Goal: Transaction & Acquisition: Purchase product/service

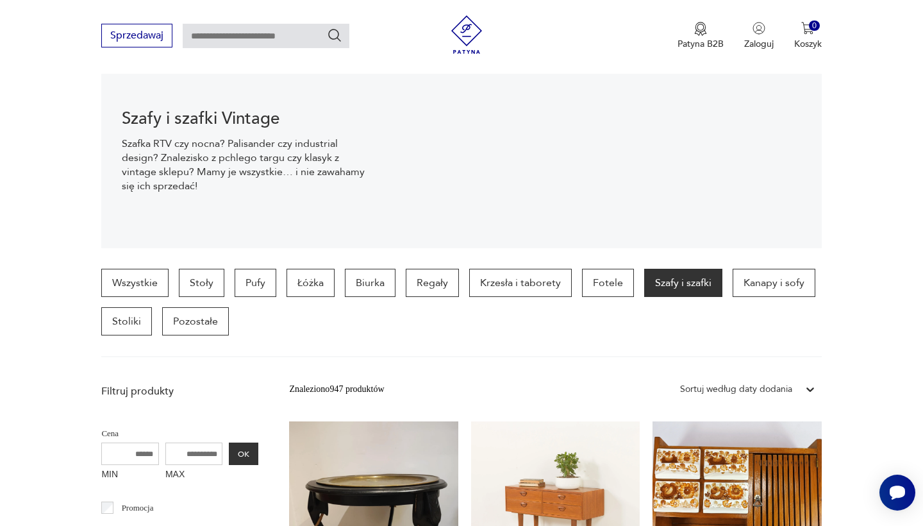
scroll to position [158, 0]
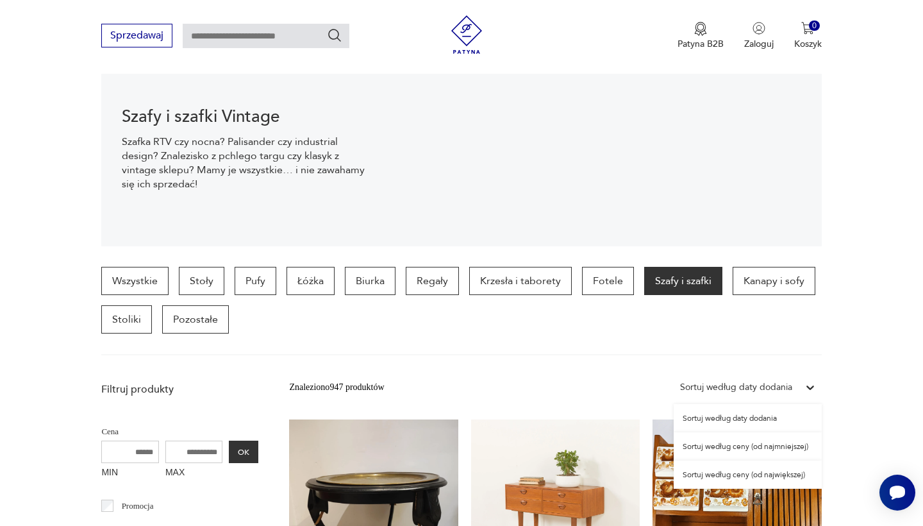
click at [806, 386] on icon at bounding box center [810, 387] width 8 height 4
click at [790, 442] on div "Sortuj według ceny (od najmniejszej)" at bounding box center [748, 446] width 148 height 28
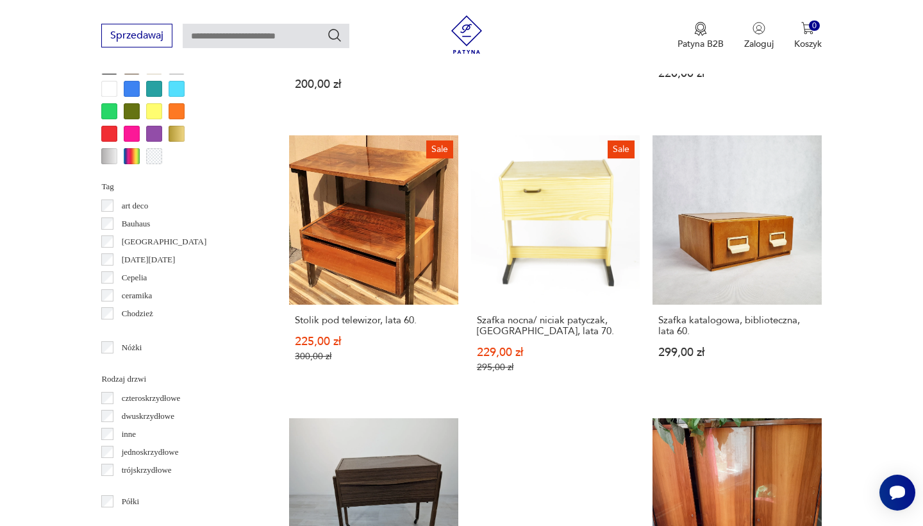
scroll to position [1351, 0]
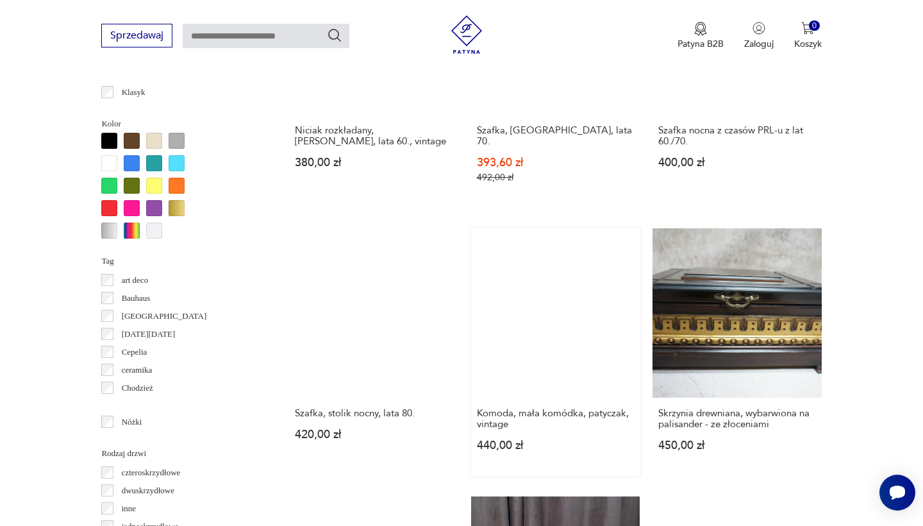
scroll to position [1233, 0]
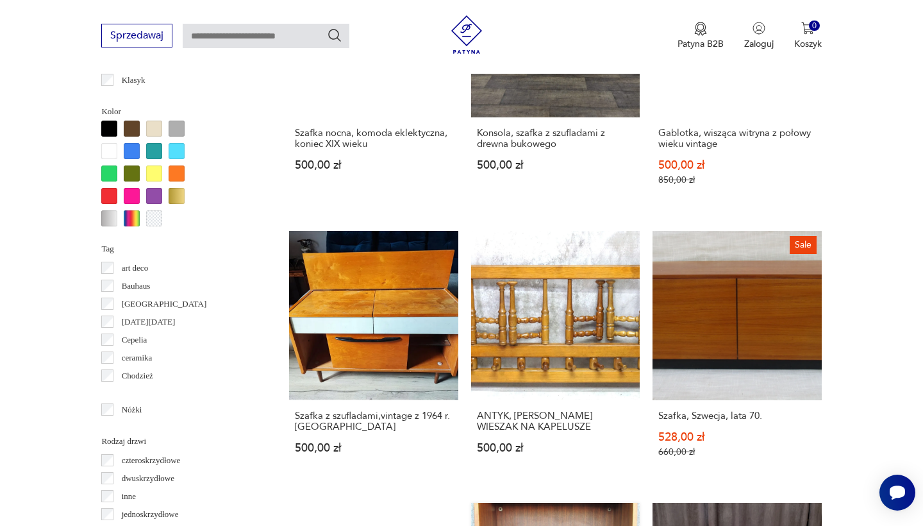
scroll to position [1253, 0]
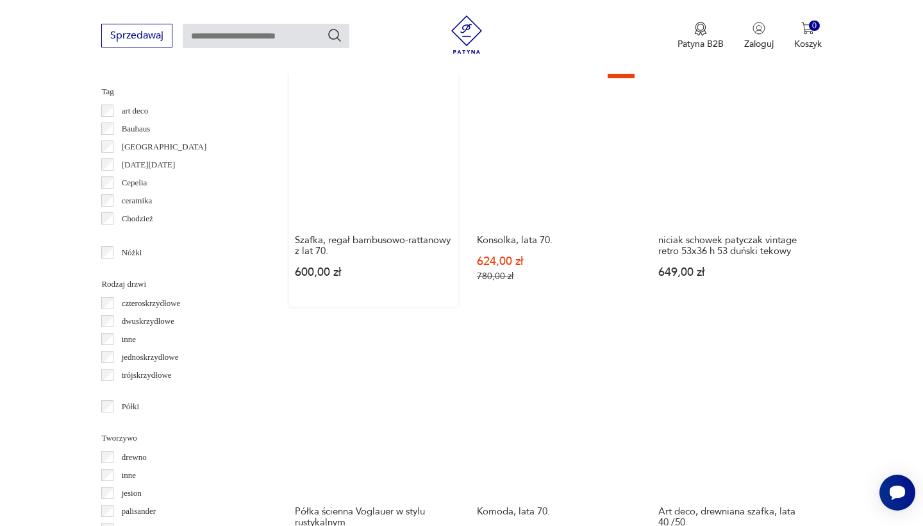
scroll to position [1351, 0]
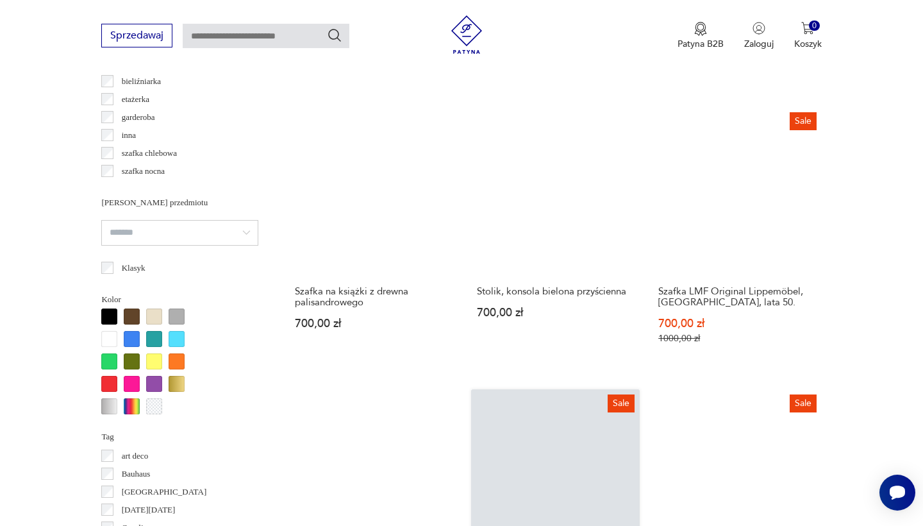
scroll to position [1132, 0]
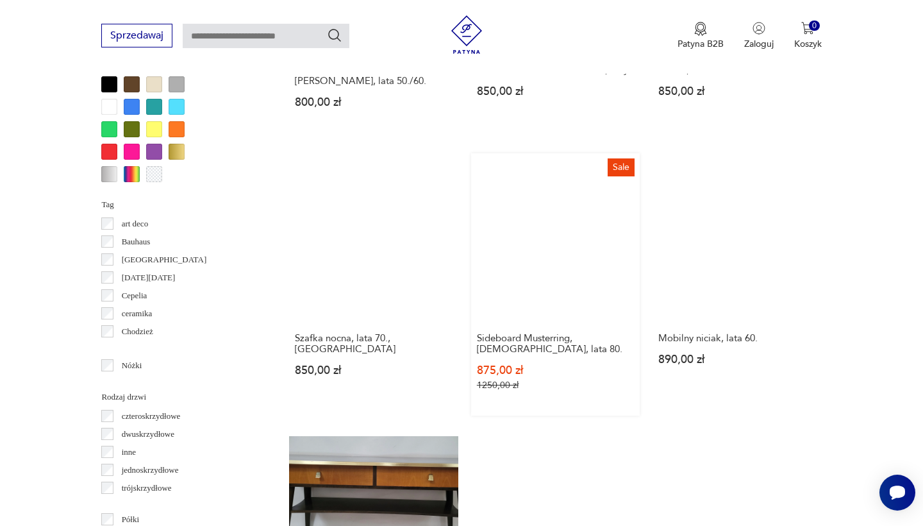
scroll to position [1277, 0]
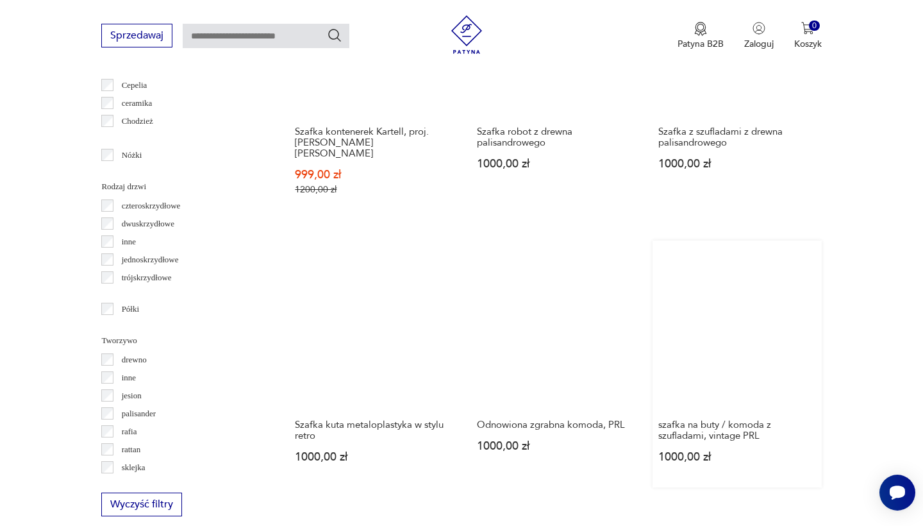
scroll to position [1487, 0]
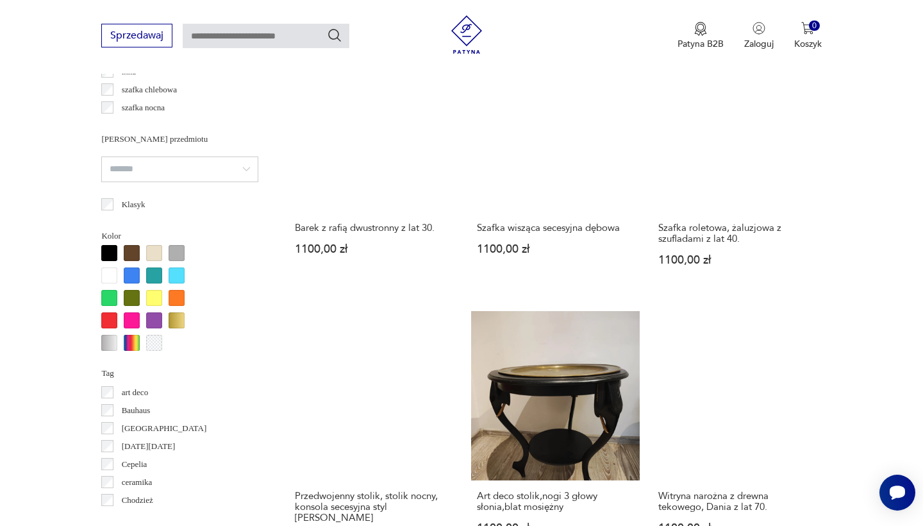
scroll to position [1239, 0]
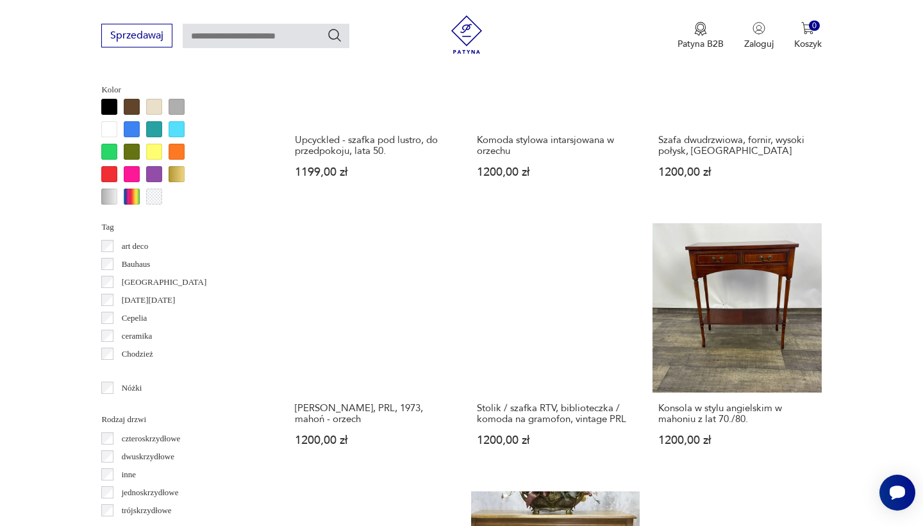
scroll to position [1216, 0]
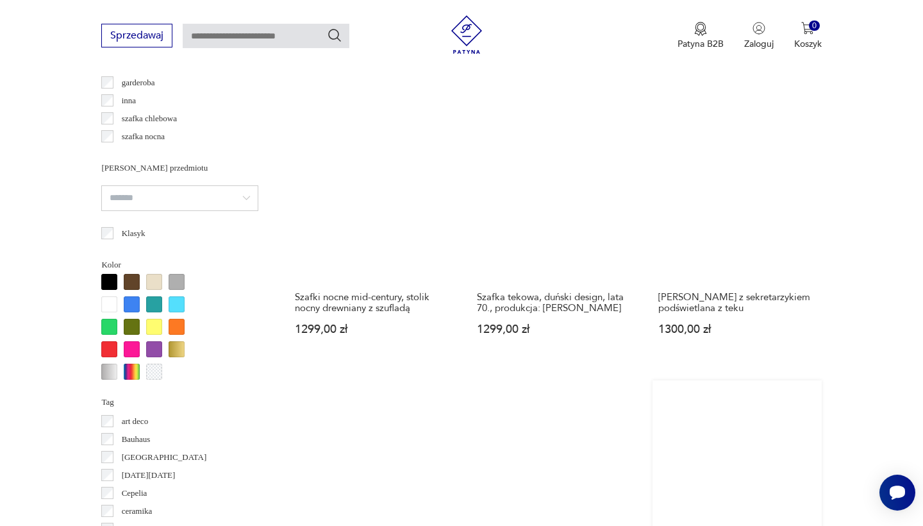
scroll to position [1137, 0]
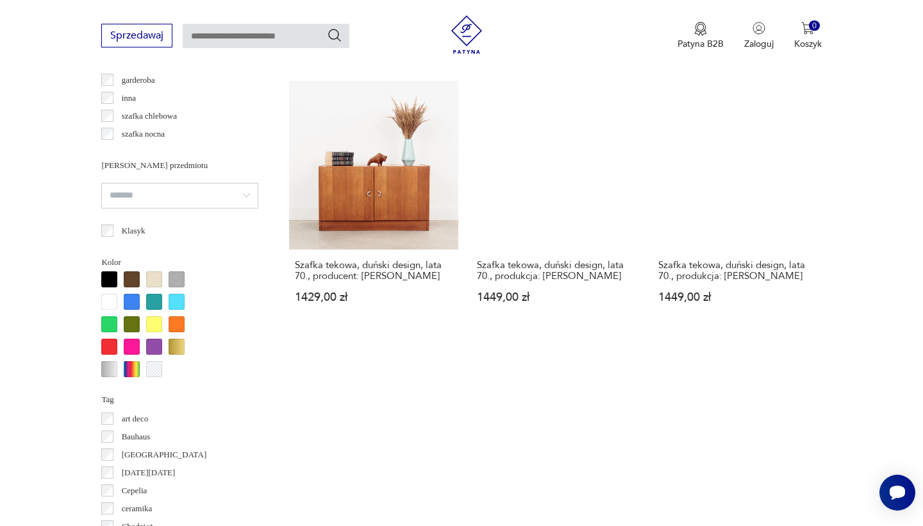
scroll to position [1359, 0]
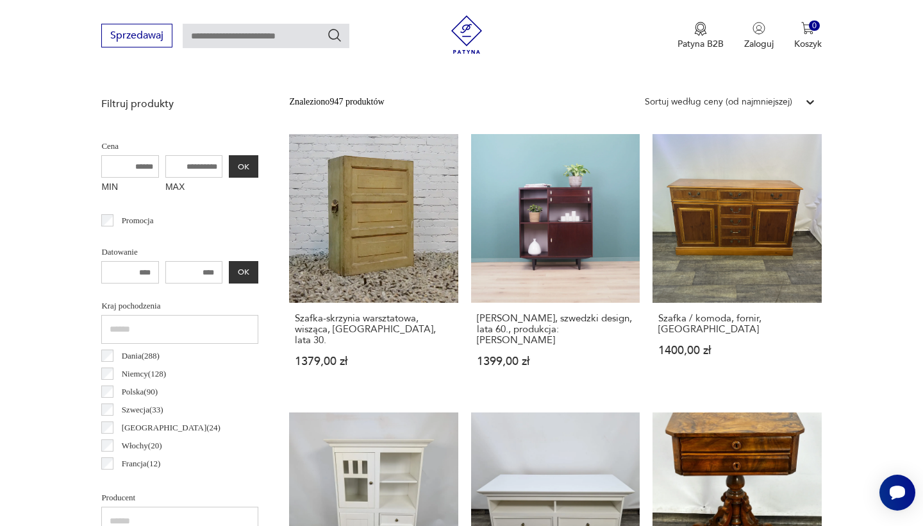
scroll to position [341, 0]
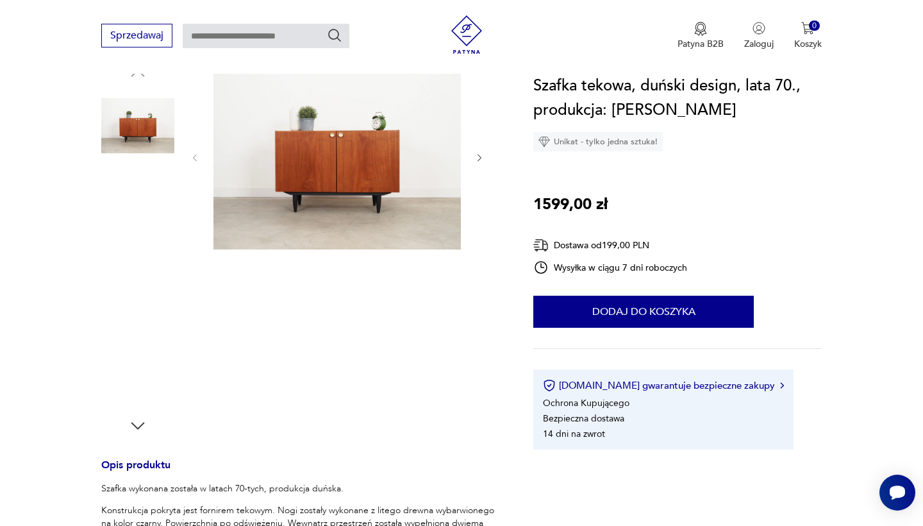
click at [150, 201] on img at bounding box center [137, 207] width 73 height 73
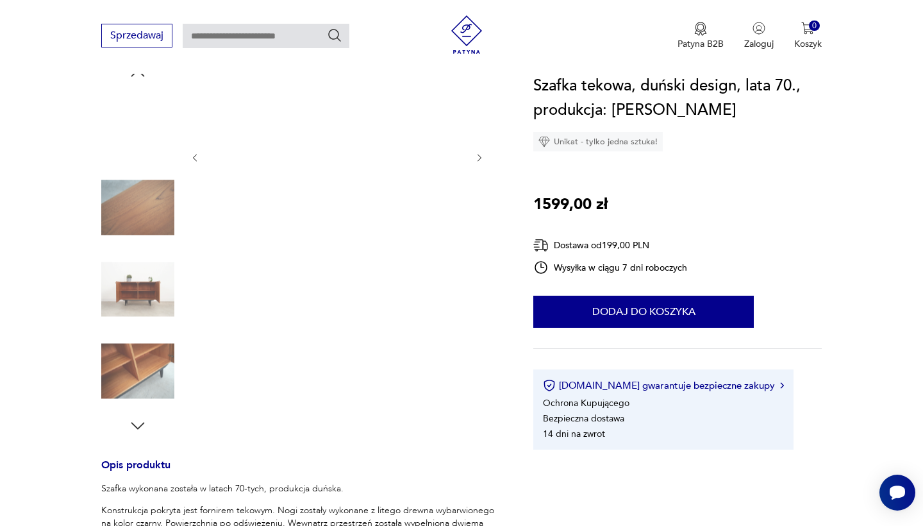
click at [152, 292] on img at bounding box center [137, 288] width 73 height 73
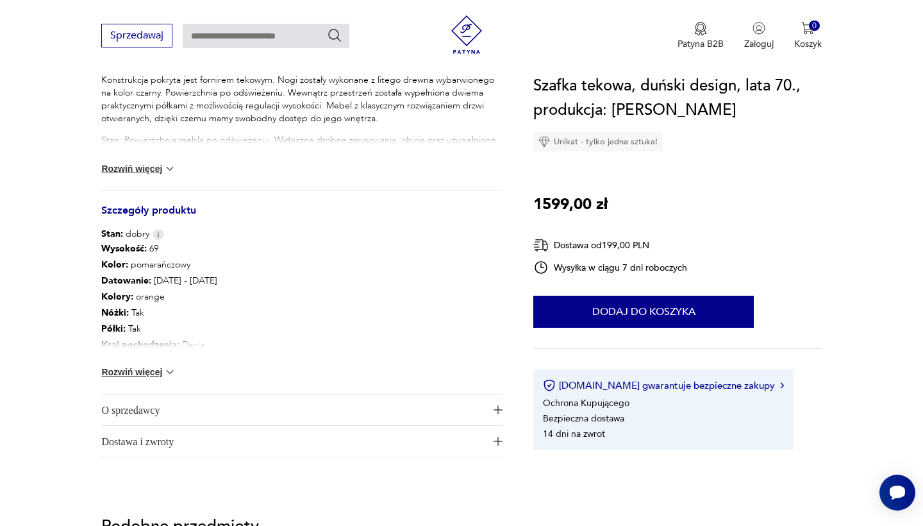
scroll to position [600, 0]
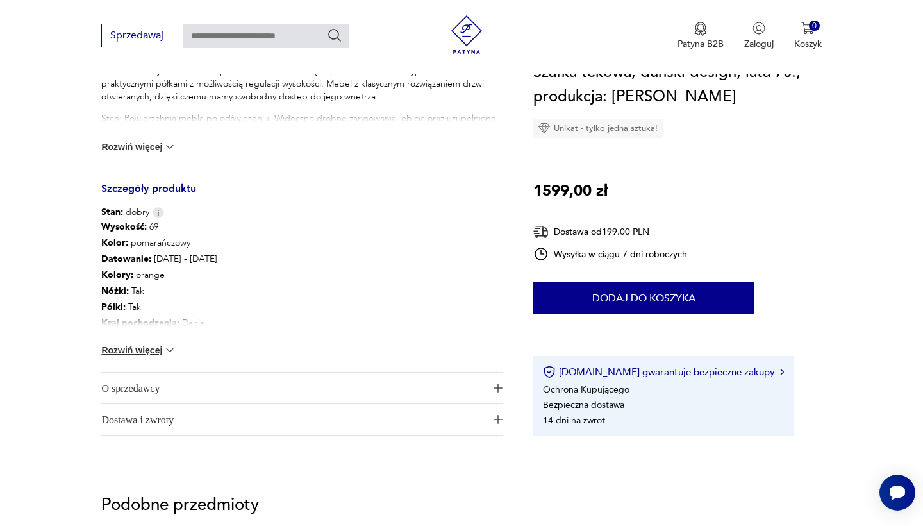
click at [163, 345] on button "Rozwiń więcej" at bounding box center [138, 350] width 74 height 13
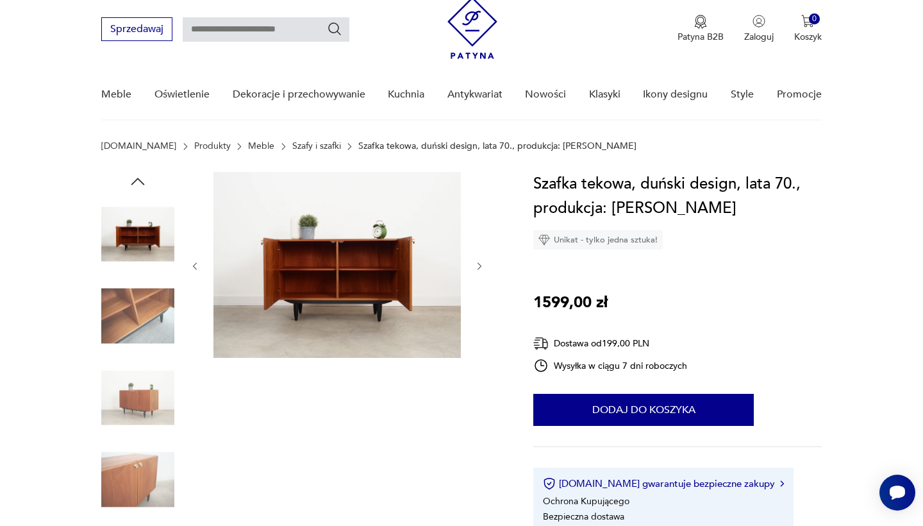
scroll to position [56, 0]
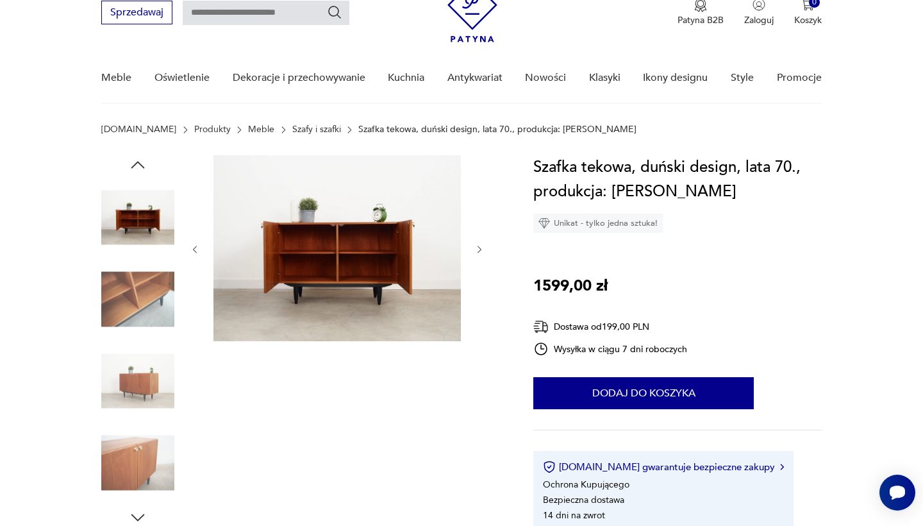
click at [144, 221] on img at bounding box center [137, 217] width 73 height 73
click at [144, 304] on img at bounding box center [137, 299] width 73 height 73
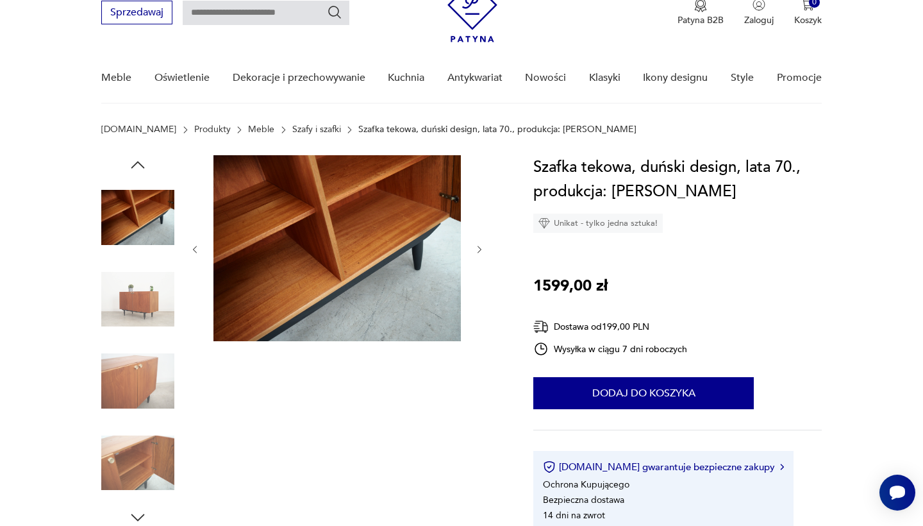
click at [144, 381] on img at bounding box center [137, 380] width 73 height 73
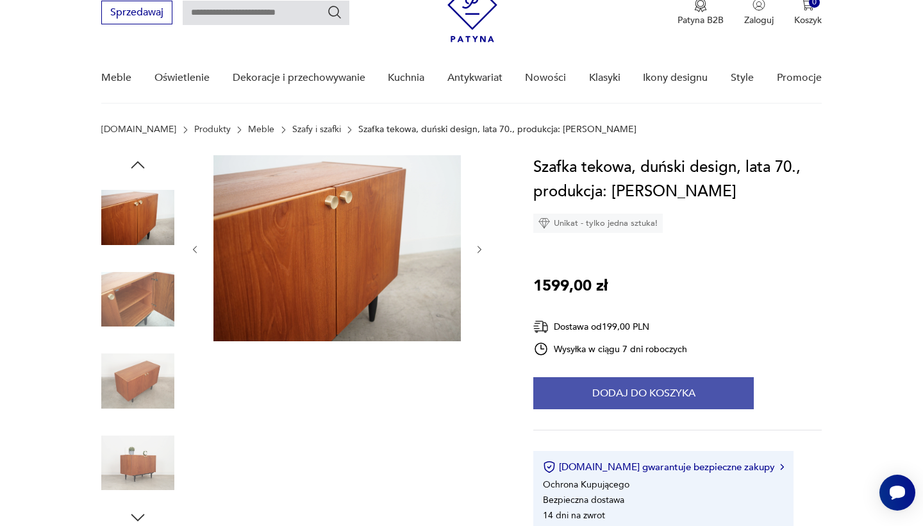
click at [557, 391] on button "Dodaj do koszyka" at bounding box center [643, 393] width 220 height 32
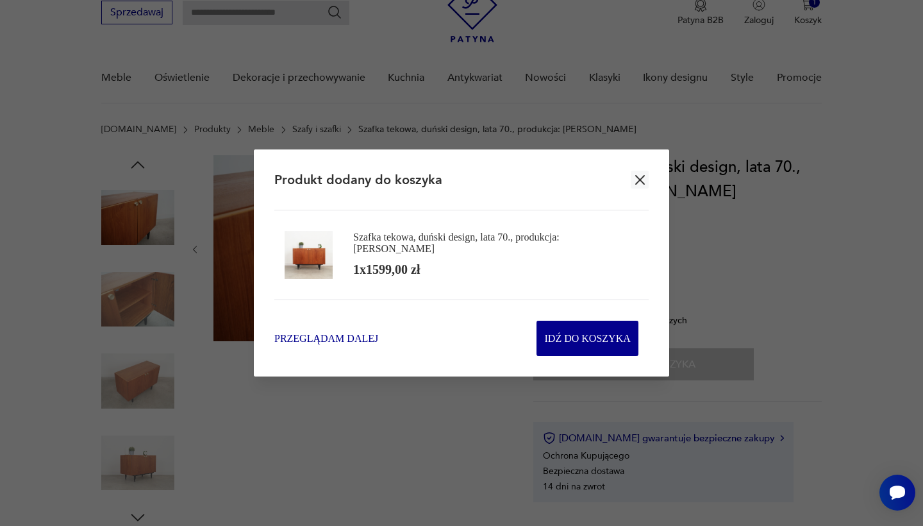
click at [348, 331] on span "Przeglądam dalej" at bounding box center [326, 338] width 104 height 15
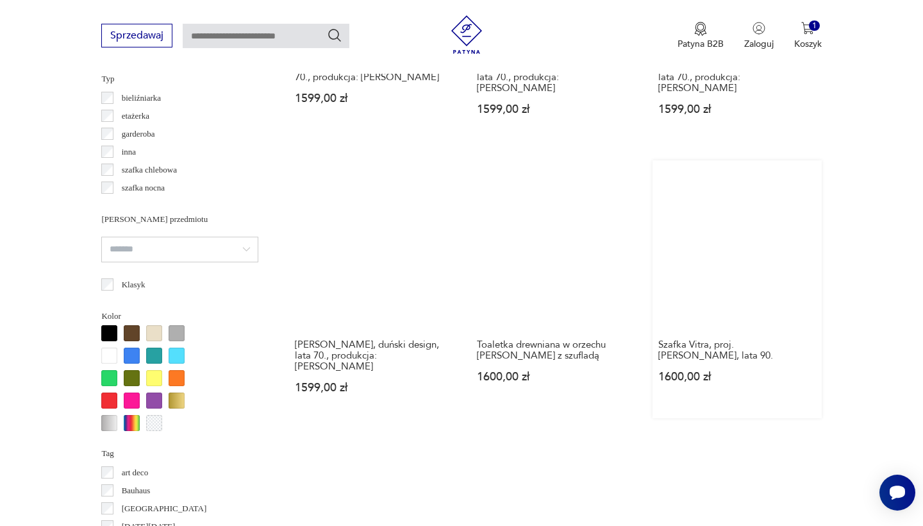
scroll to position [1139, 0]
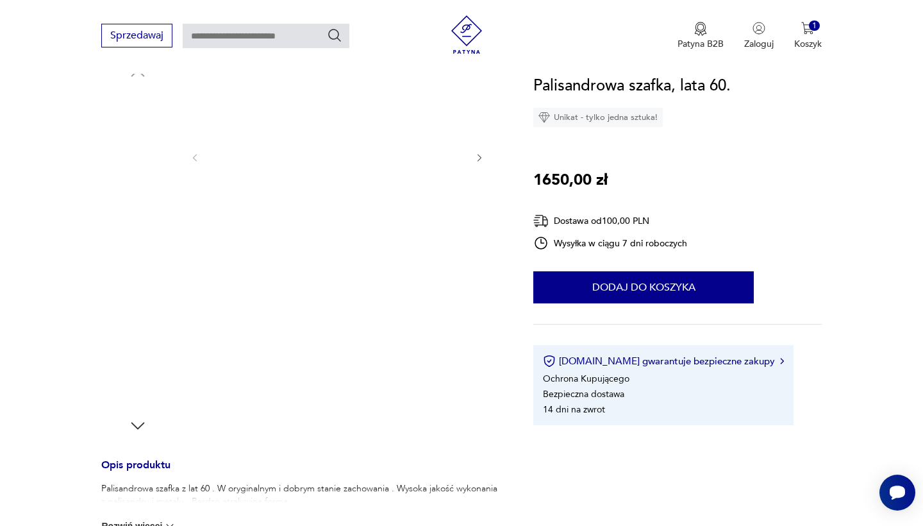
click at [139, 290] on img at bounding box center [137, 288] width 73 height 73
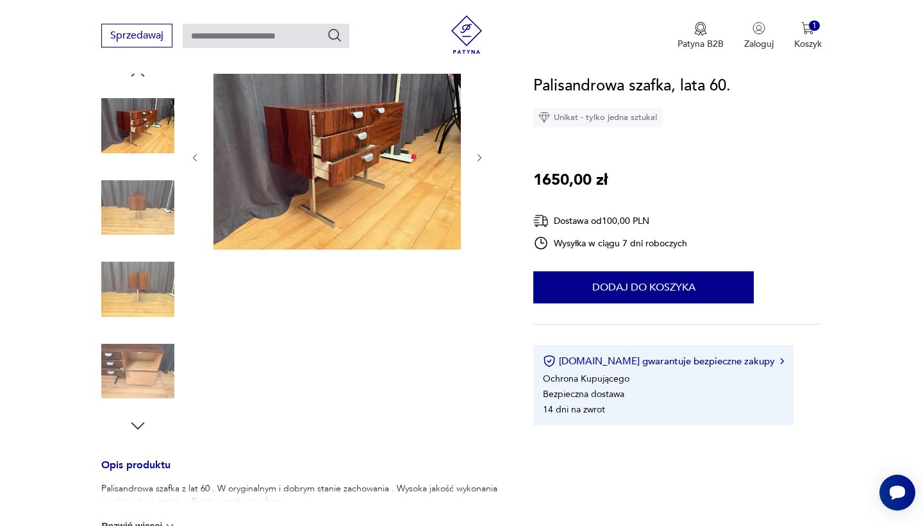
click at [136, 378] on img at bounding box center [137, 371] width 73 height 73
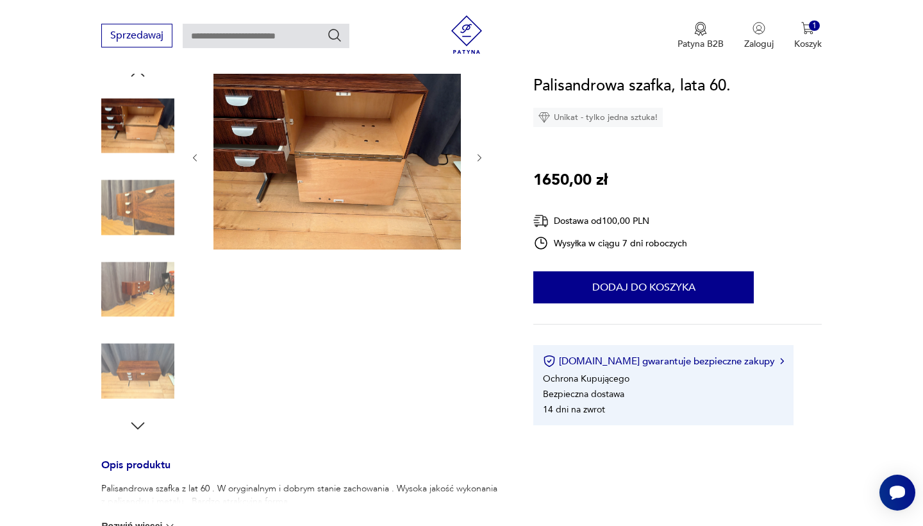
click at [137, 420] on icon "button" at bounding box center [137, 425] width 19 height 19
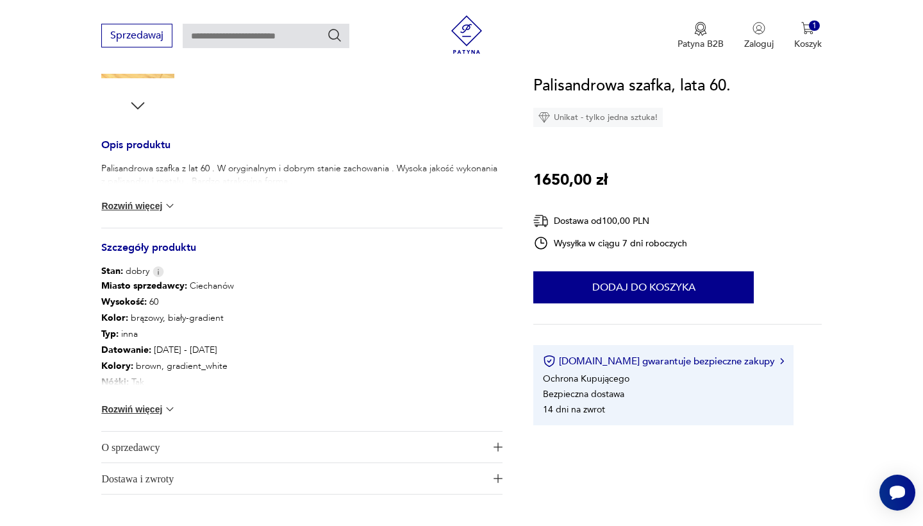
scroll to position [529, 0]
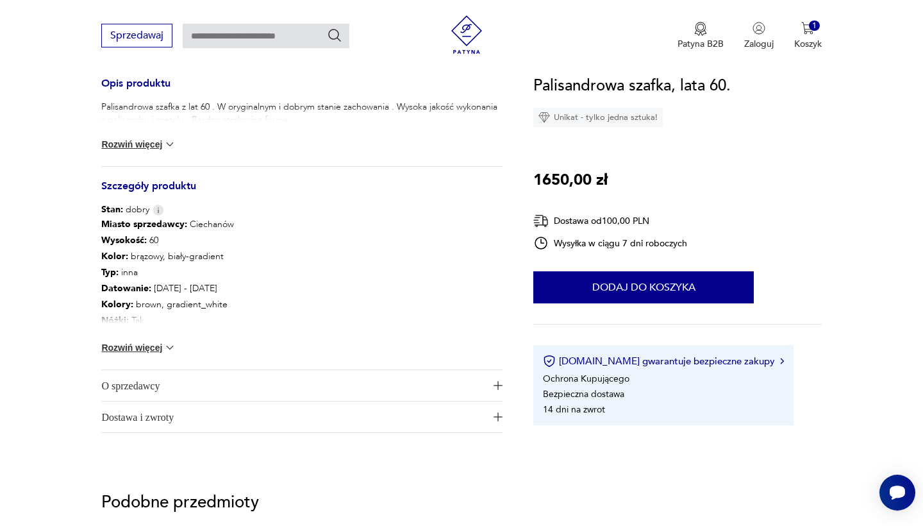
click at [167, 347] on img at bounding box center [169, 347] width 13 height 13
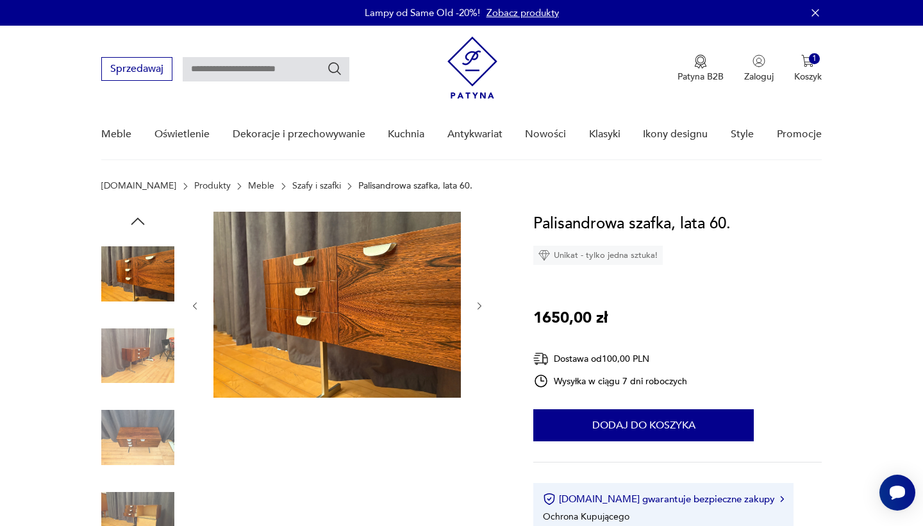
scroll to position [0, 0]
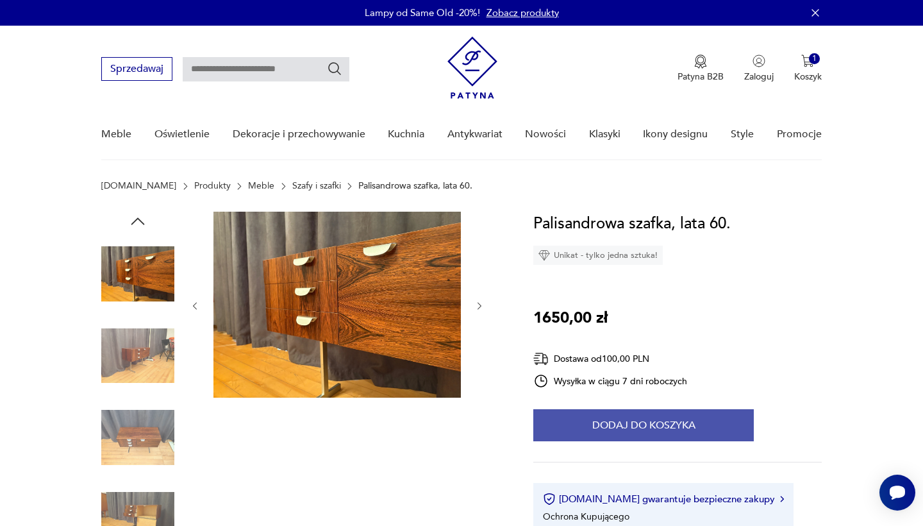
click at [594, 422] on button "Dodaj do koszyka" at bounding box center [643, 425] width 220 height 32
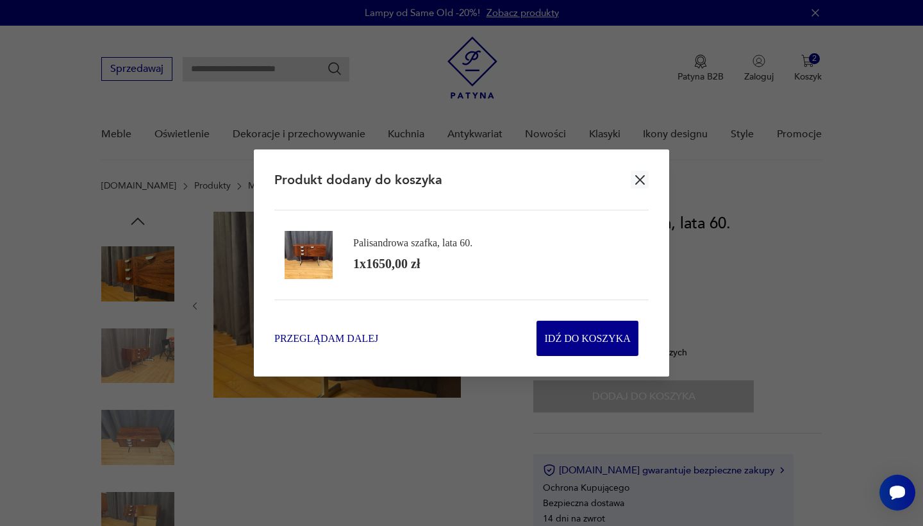
click at [322, 334] on span "Przeglądam dalej" at bounding box center [326, 338] width 104 height 15
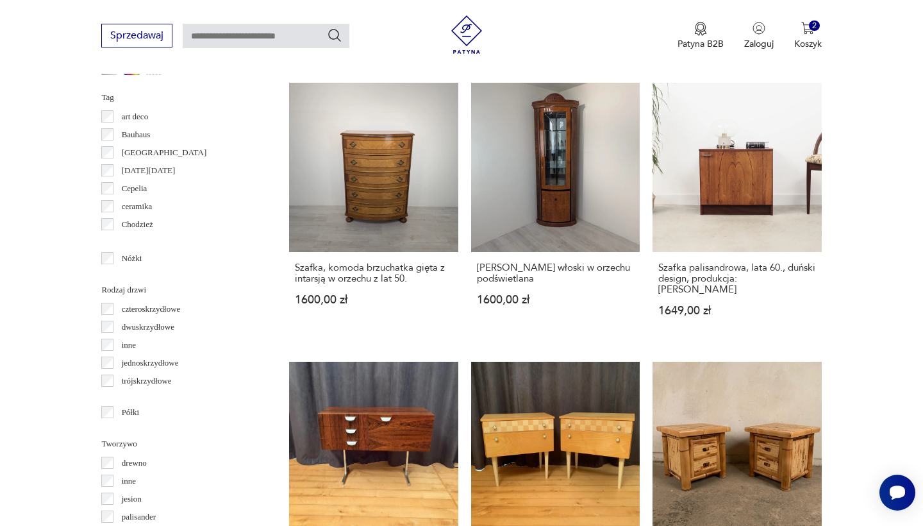
scroll to position [1445, 0]
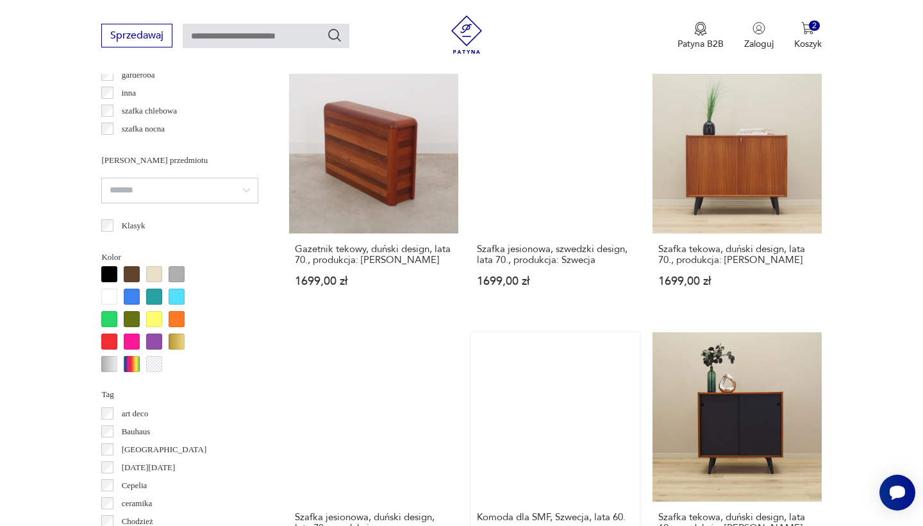
scroll to position [1107, 0]
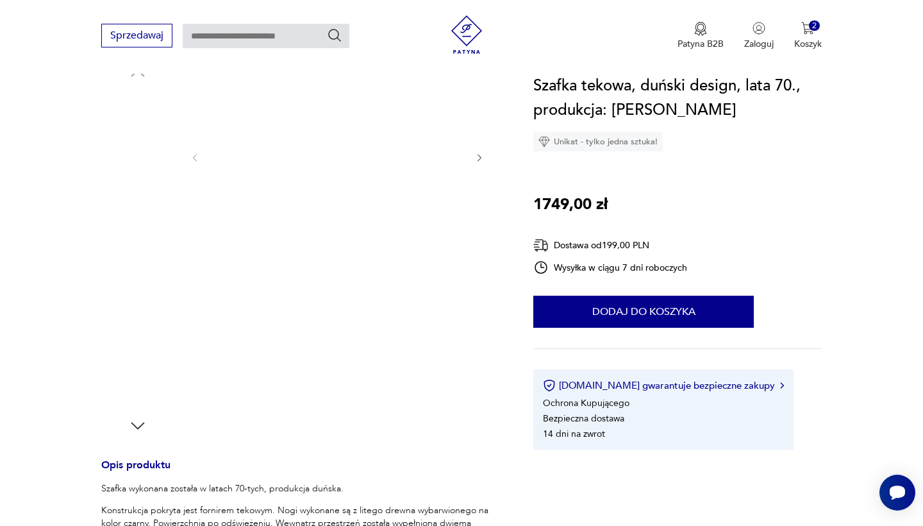
click at [142, 297] on img at bounding box center [137, 288] width 73 height 73
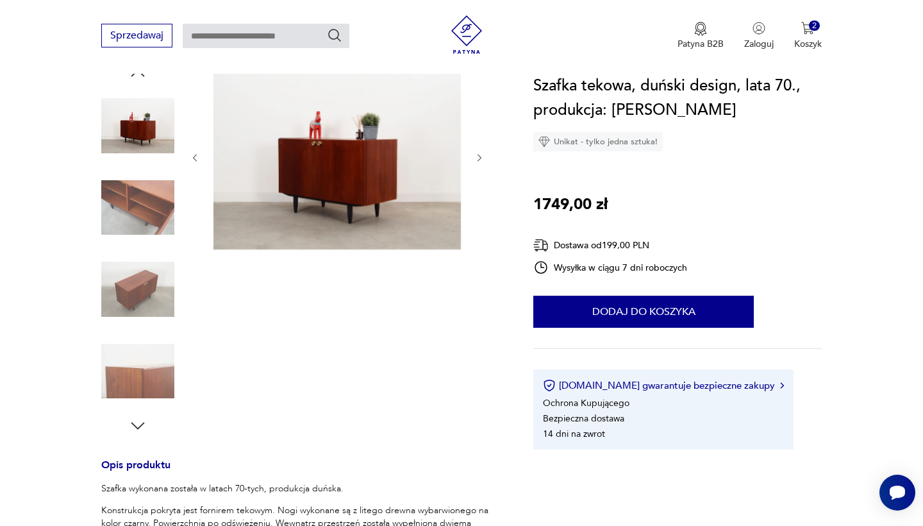
click at [141, 208] on img at bounding box center [137, 207] width 73 height 73
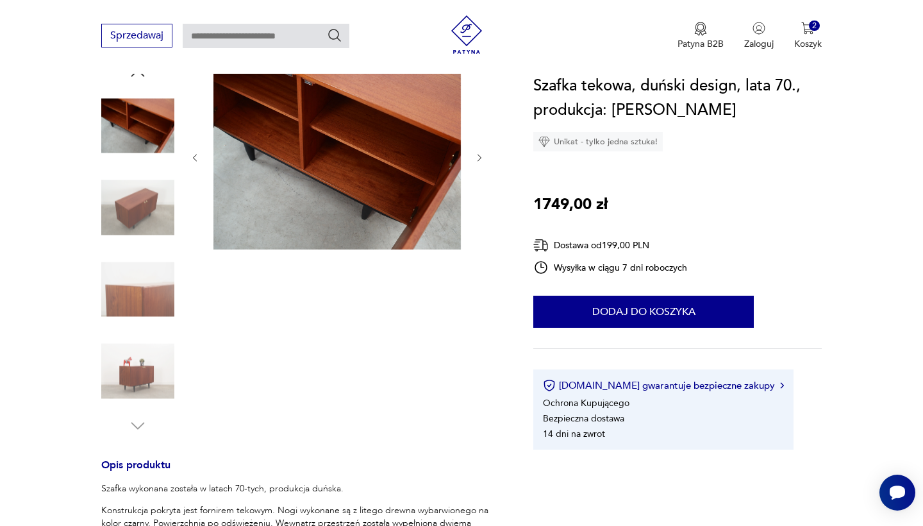
click at [135, 308] on img at bounding box center [137, 288] width 73 height 73
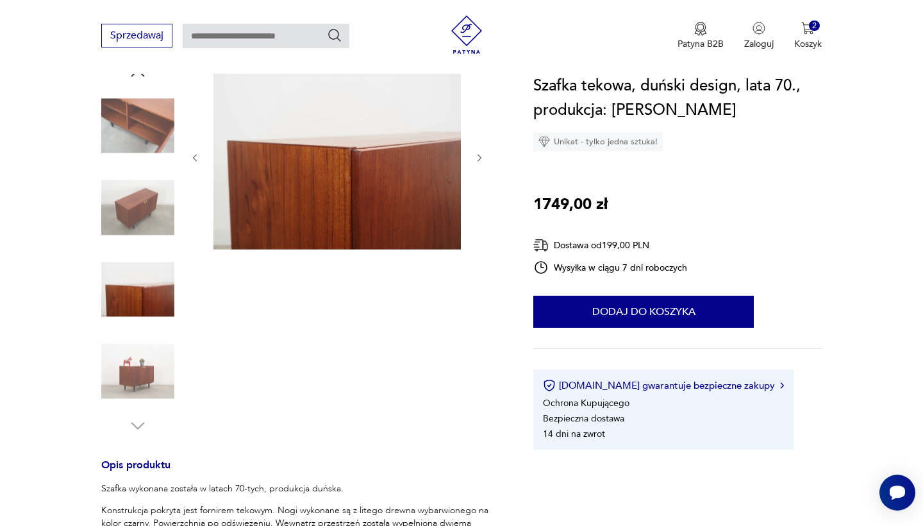
click at [136, 382] on img at bounding box center [137, 371] width 73 height 73
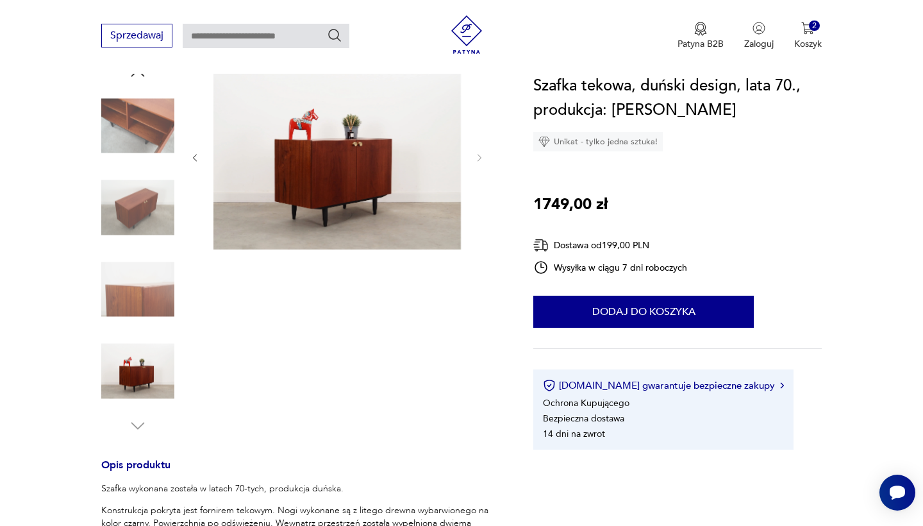
click at [138, 421] on icon "button" at bounding box center [137, 425] width 19 height 19
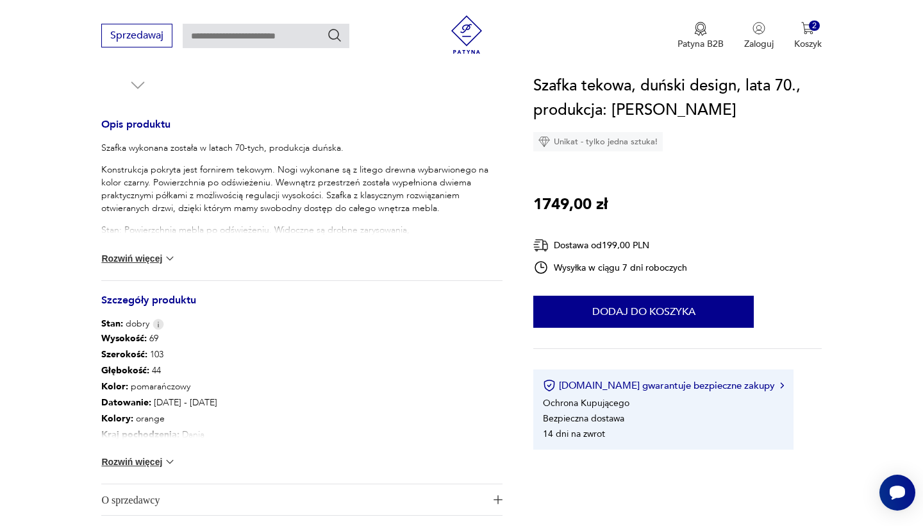
scroll to position [526, 0]
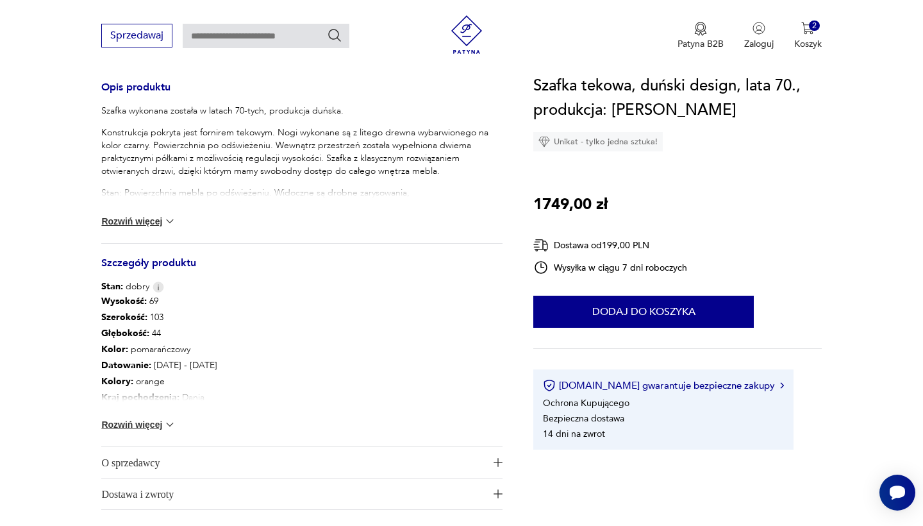
click at [164, 426] on img at bounding box center [169, 424] width 13 height 13
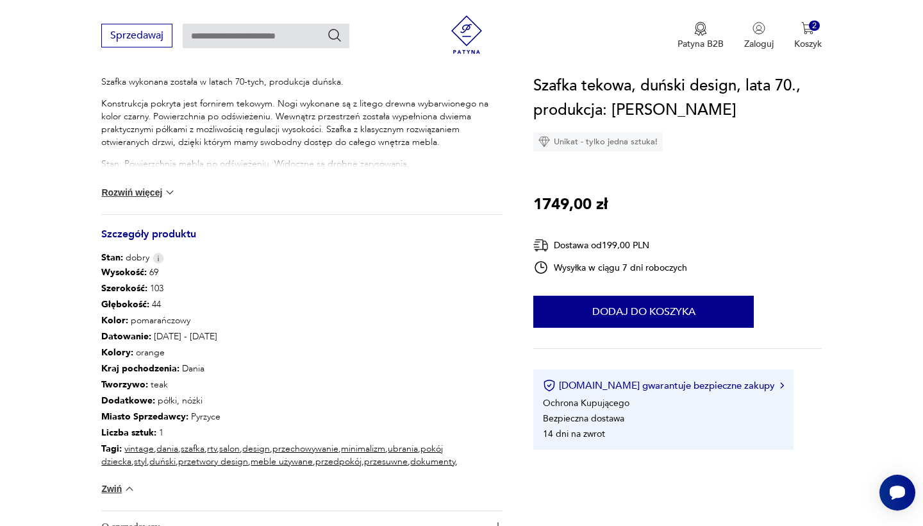
scroll to position [556, 0]
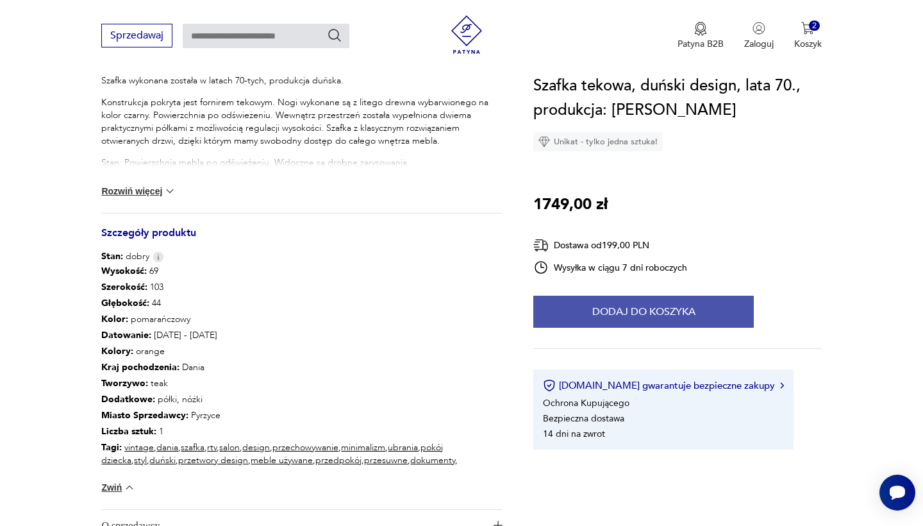
click at [608, 304] on button "Dodaj do koszyka" at bounding box center [643, 311] width 220 height 32
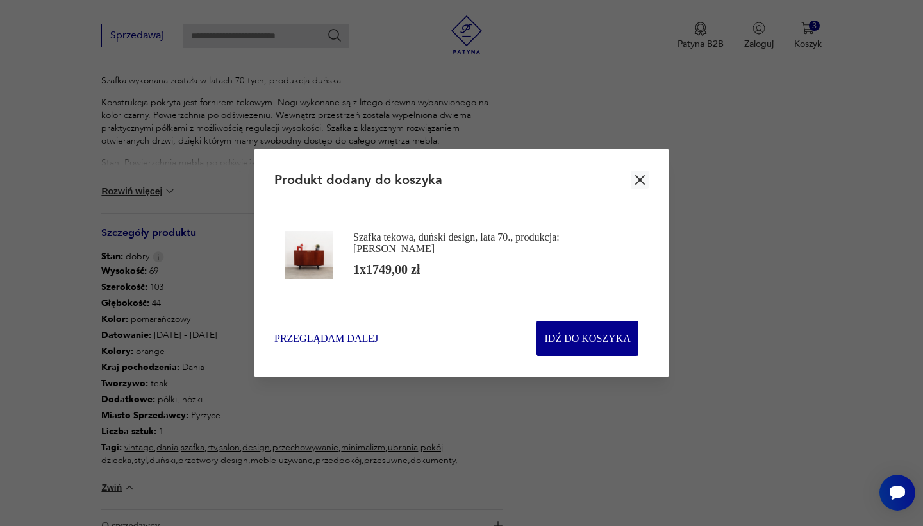
click at [312, 335] on span "Przeglądam dalej" at bounding box center [326, 338] width 104 height 15
